Goal: Information Seeking & Learning: Learn about a topic

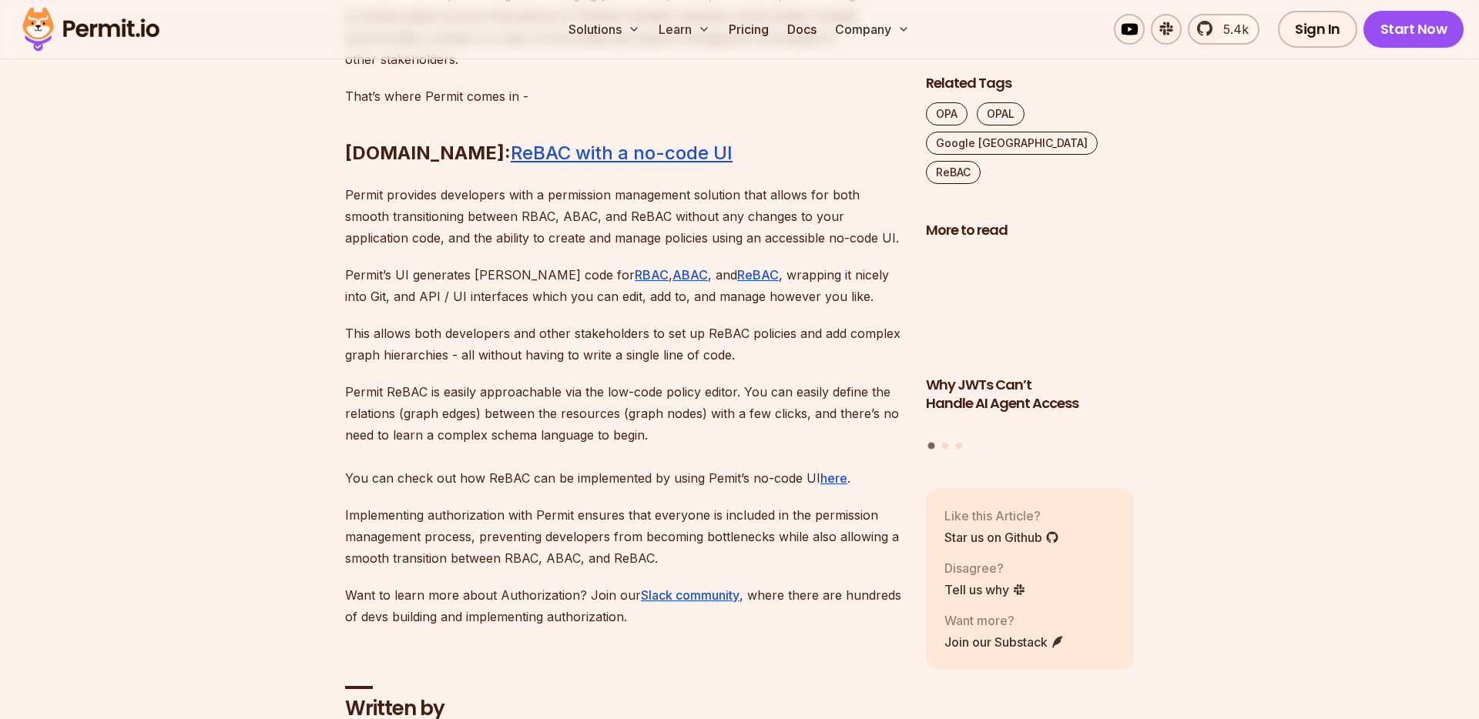
scroll to position [9339, 0]
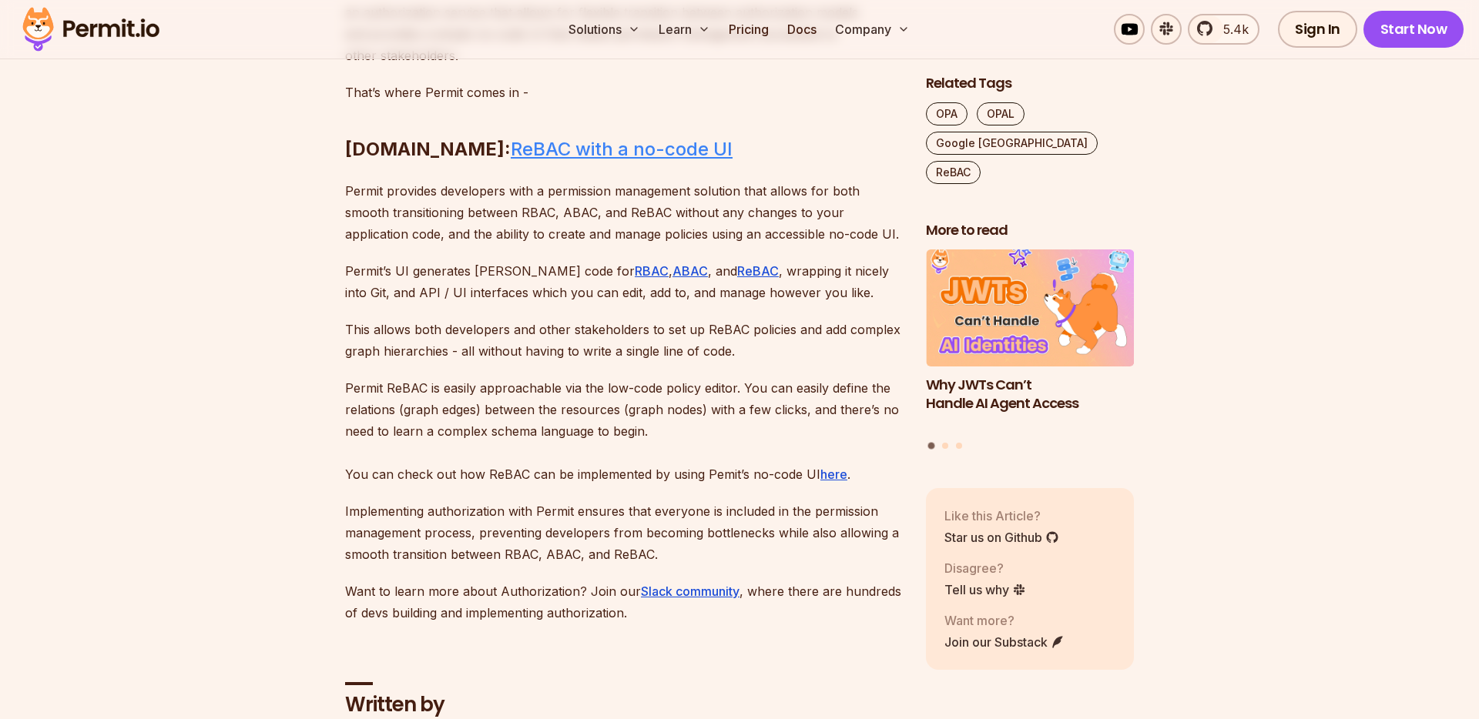
click at [594, 160] on link "ReBAC with a no-code UI" at bounding box center [622, 149] width 222 height 22
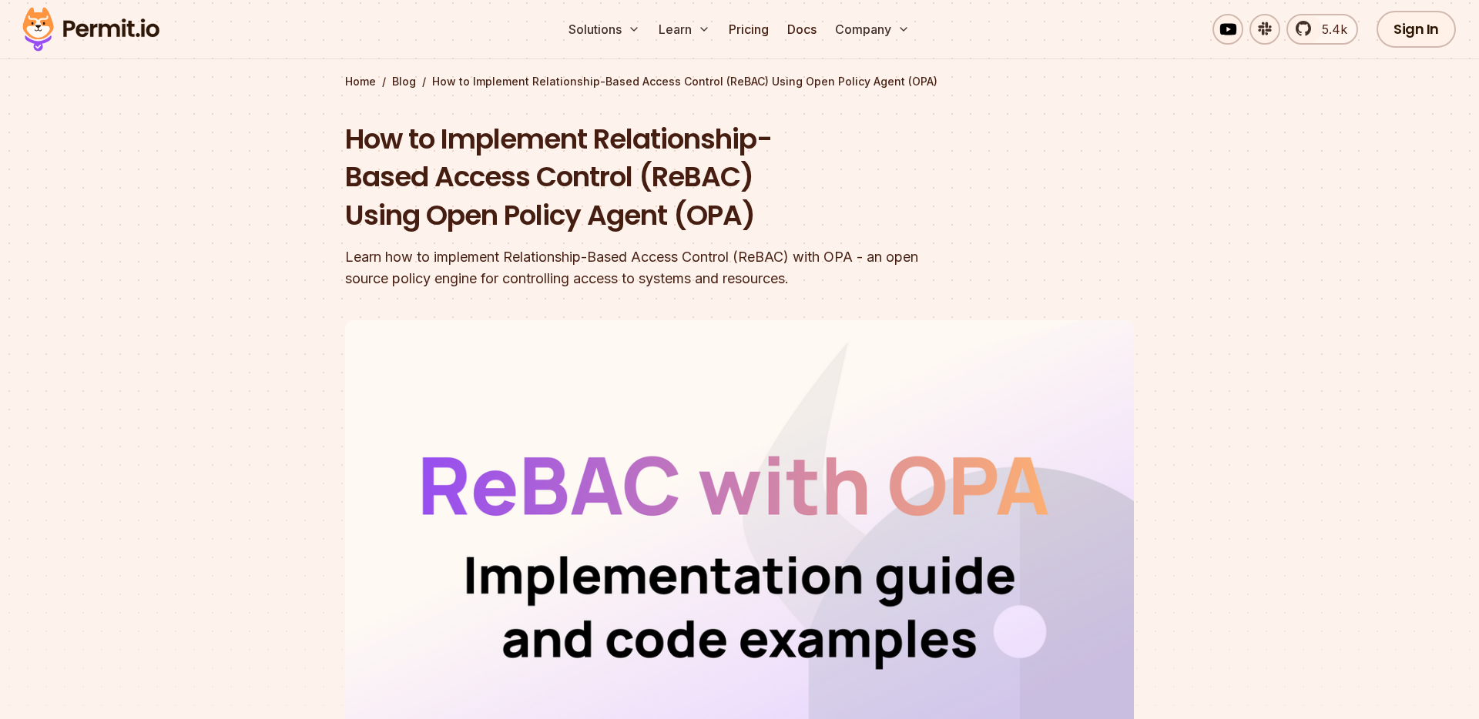
scroll to position [0, 0]
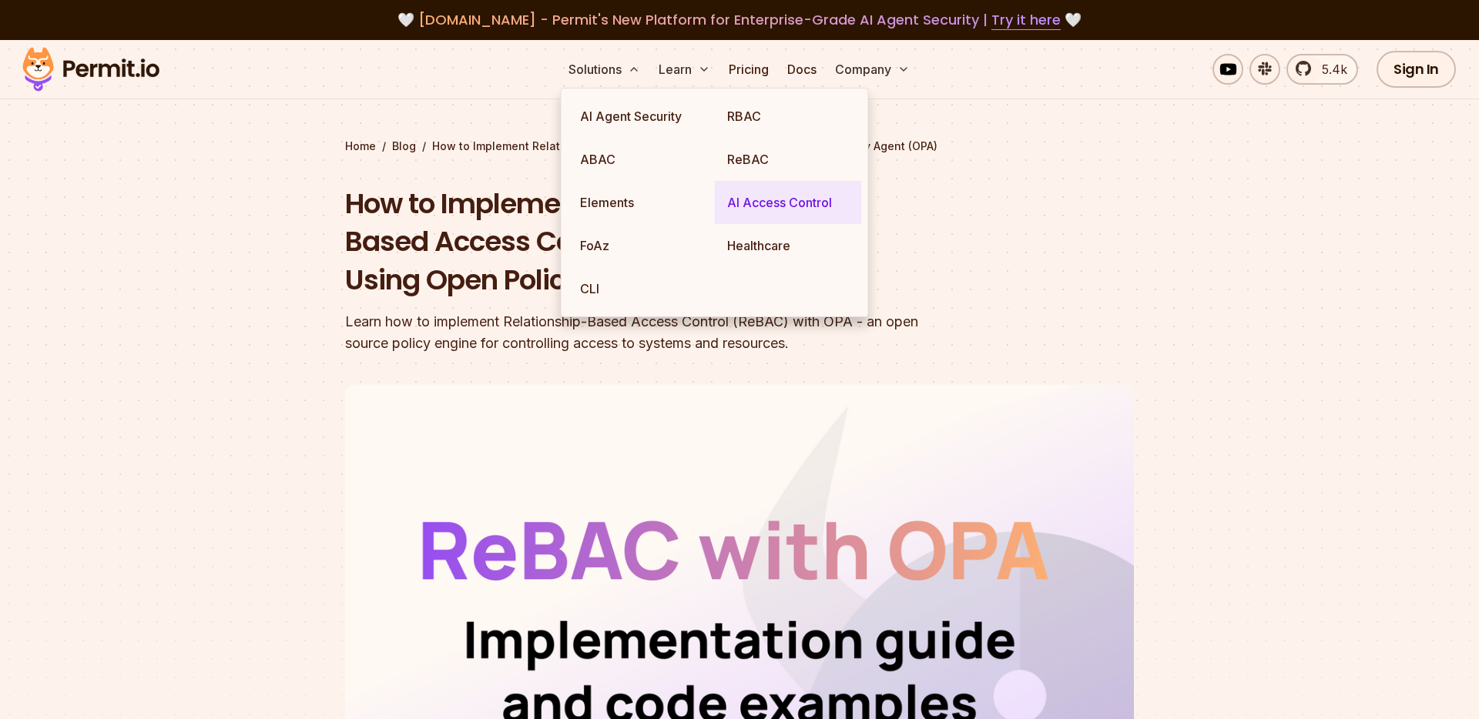
click at [760, 192] on link "AI Access Control" at bounding box center [788, 202] width 147 height 43
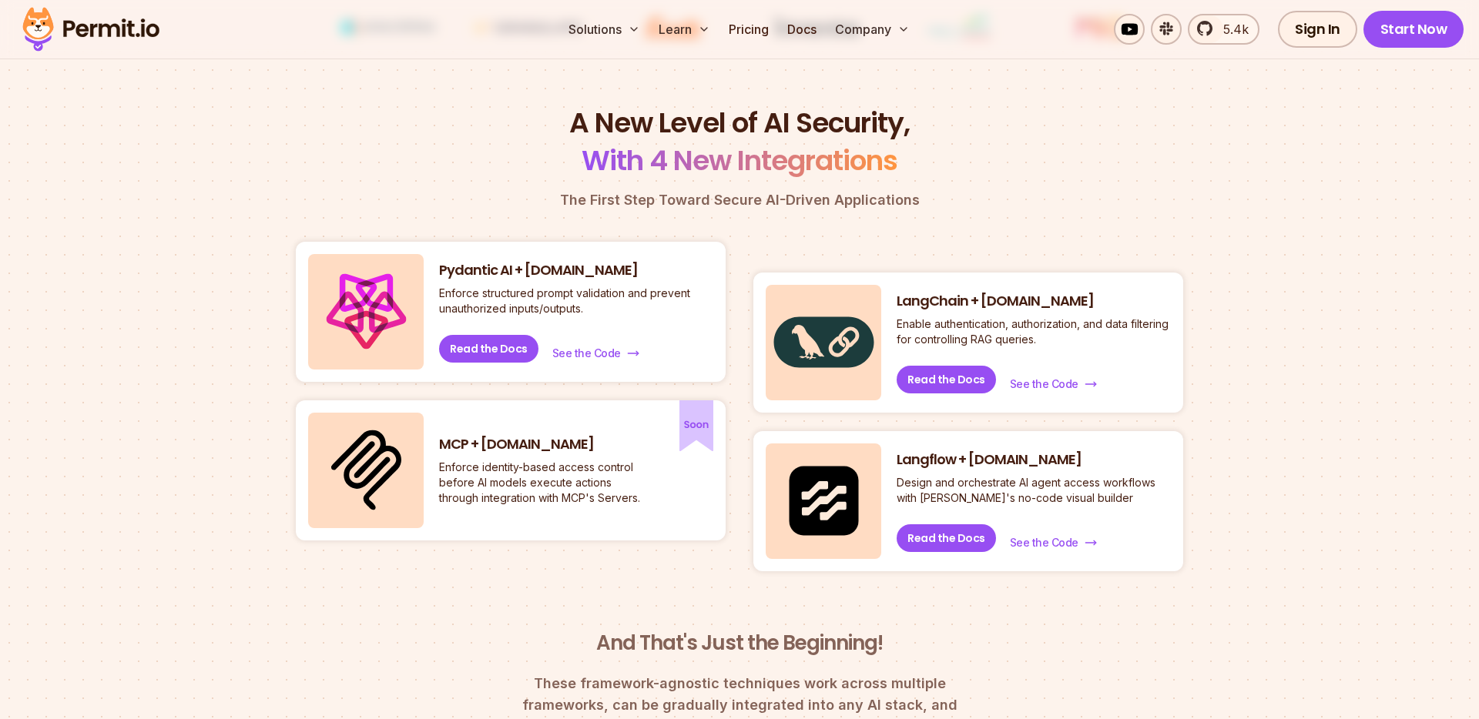
scroll to position [631, 0]
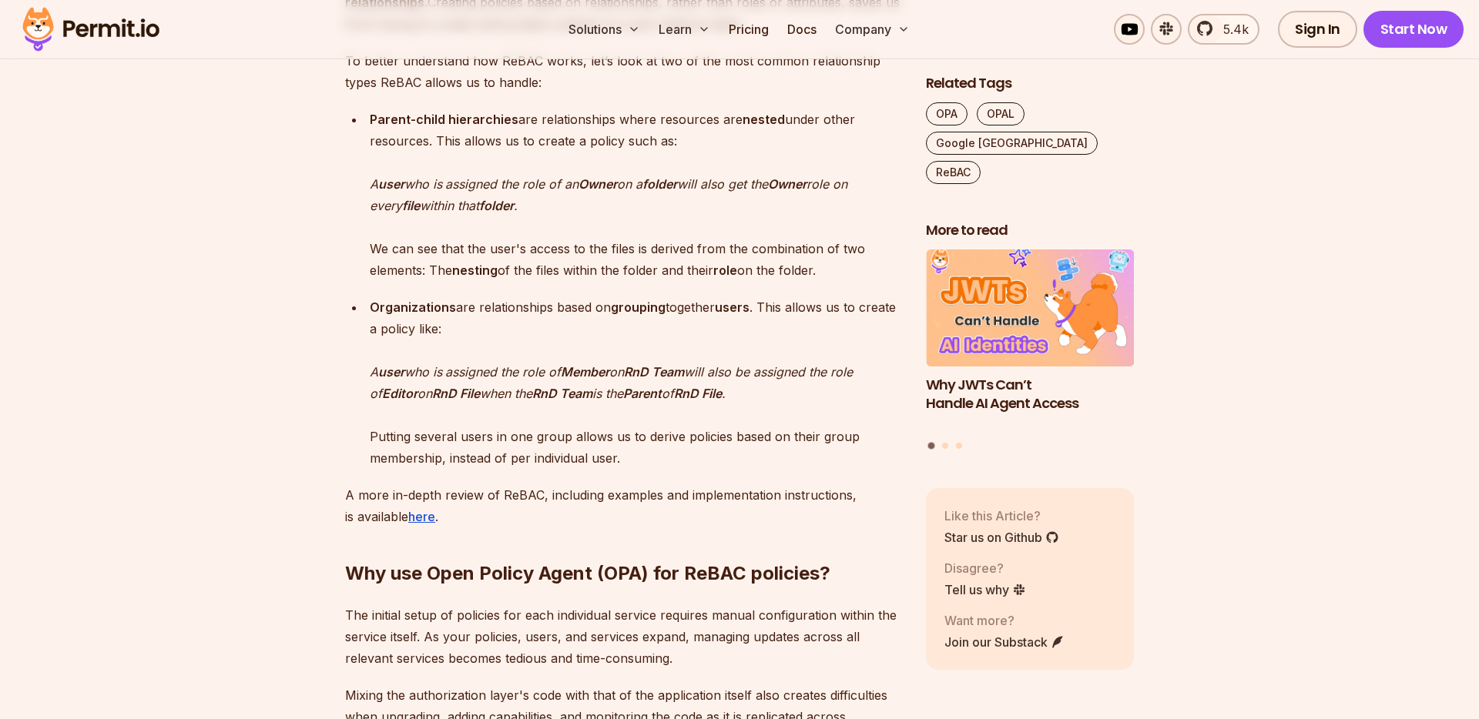
scroll to position [1735, 0]
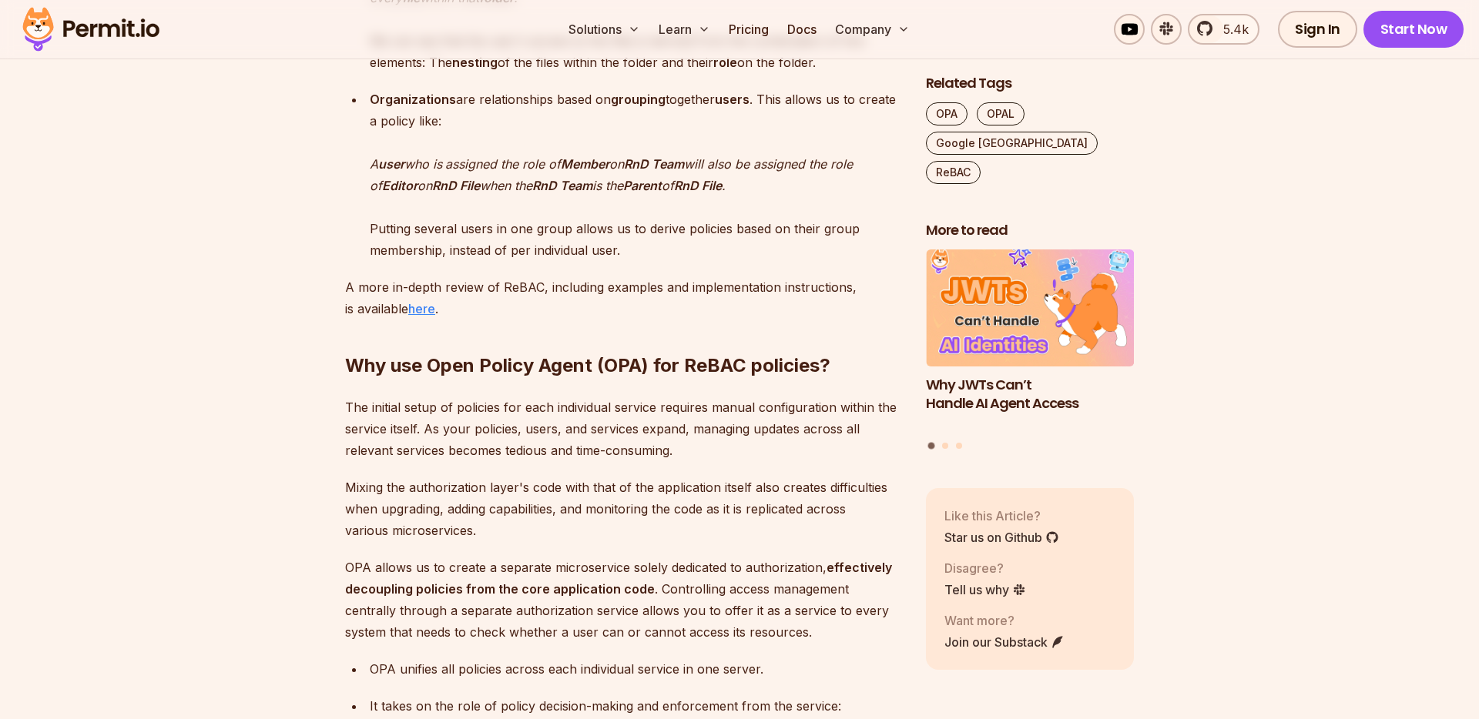
click at [434, 308] on u "here" at bounding box center [421, 308] width 27 height 15
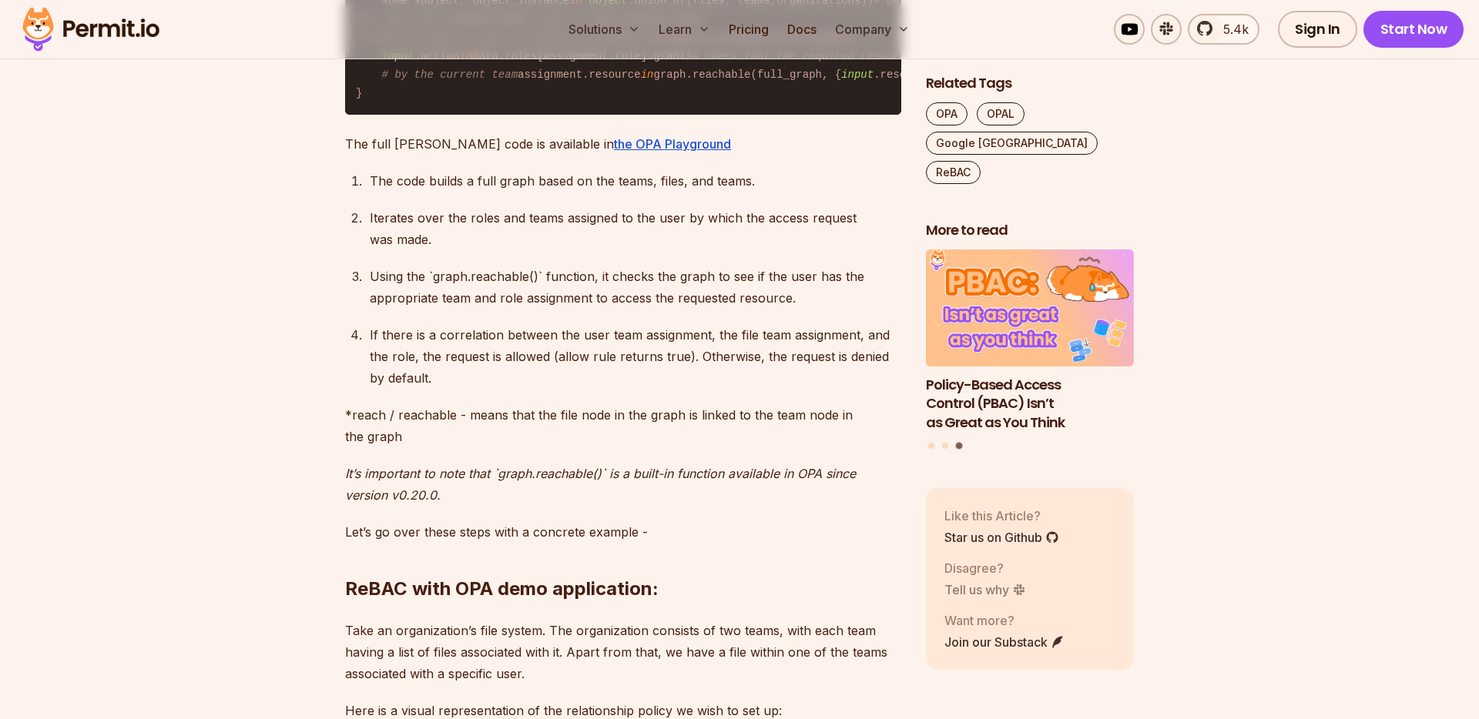
scroll to position [3077, 0]
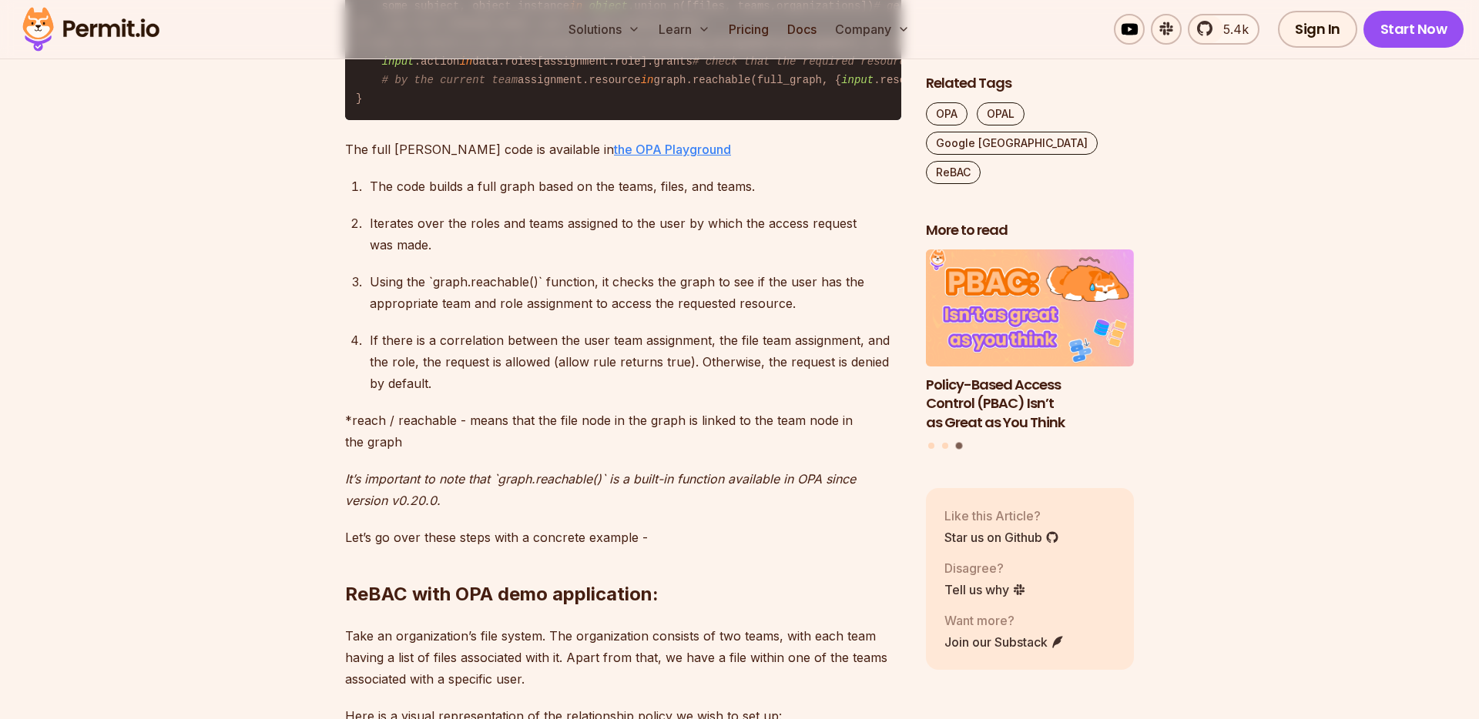
click at [623, 157] on link "the OPA Playground" at bounding box center [672, 149] width 117 height 15
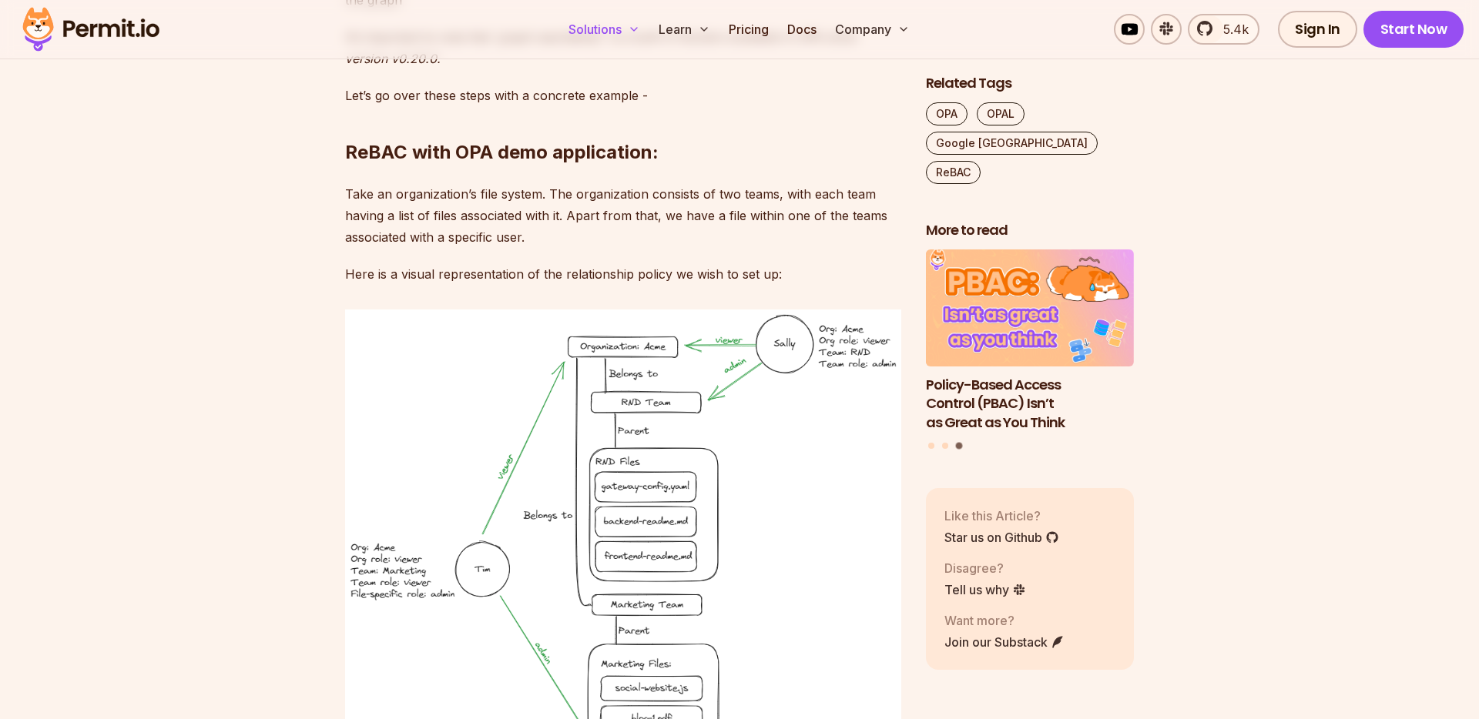
scroll to position [3504, 0]
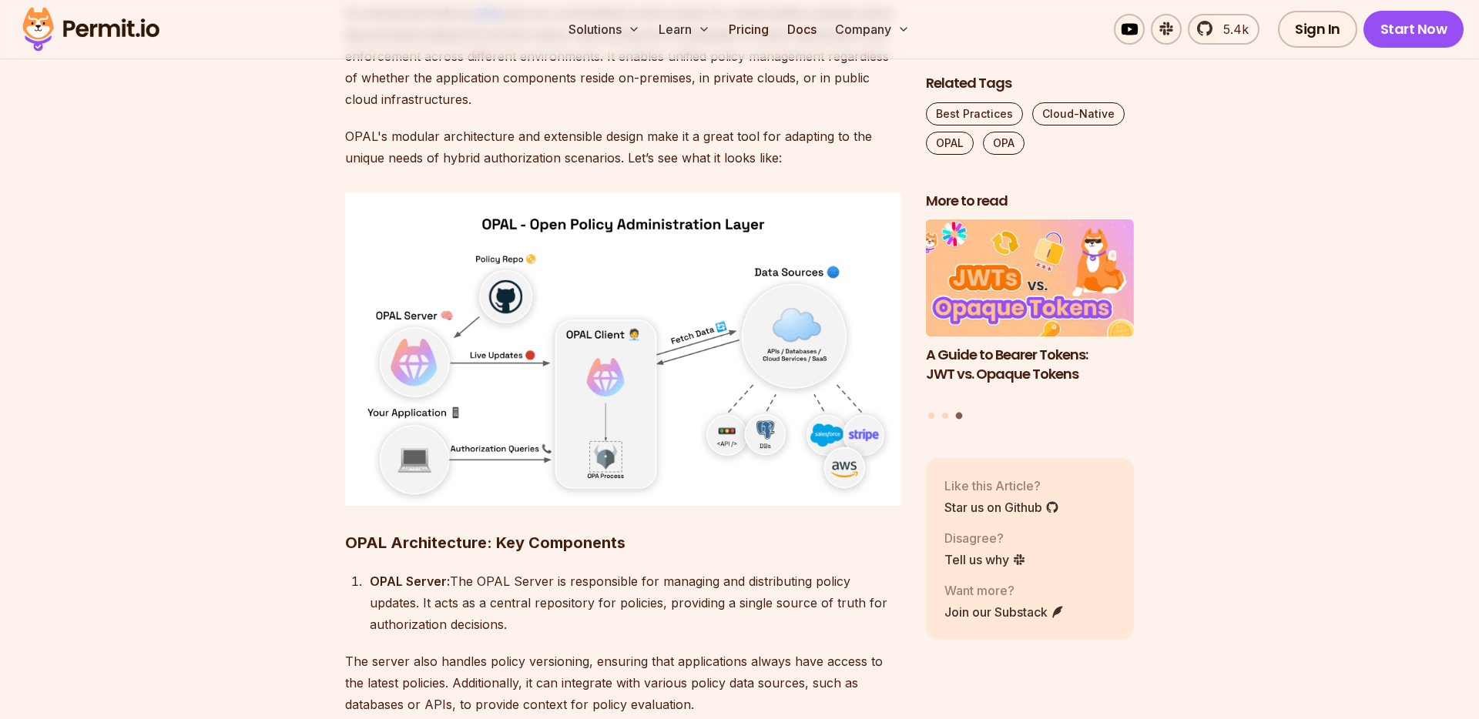
scroll to position [3977, 0]
